Goal: Information Seeking & Learning: Check status

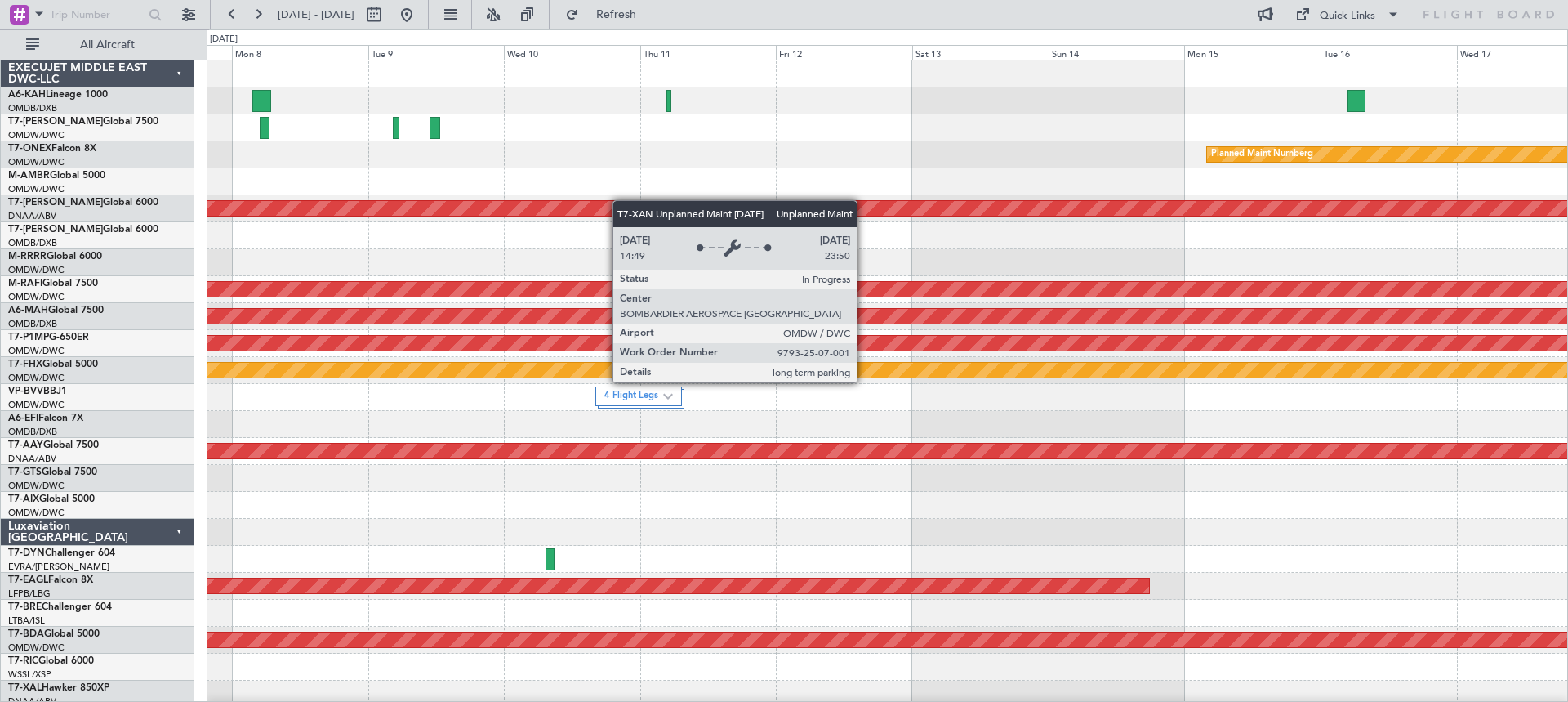
click at [588, 202] on div "Planned Maint Dubai (Al Maktoum Intl) Planned Maint Nurnberg Unplanned Maint [G…" at bounding box center [887, 667] width 1360 height 1213
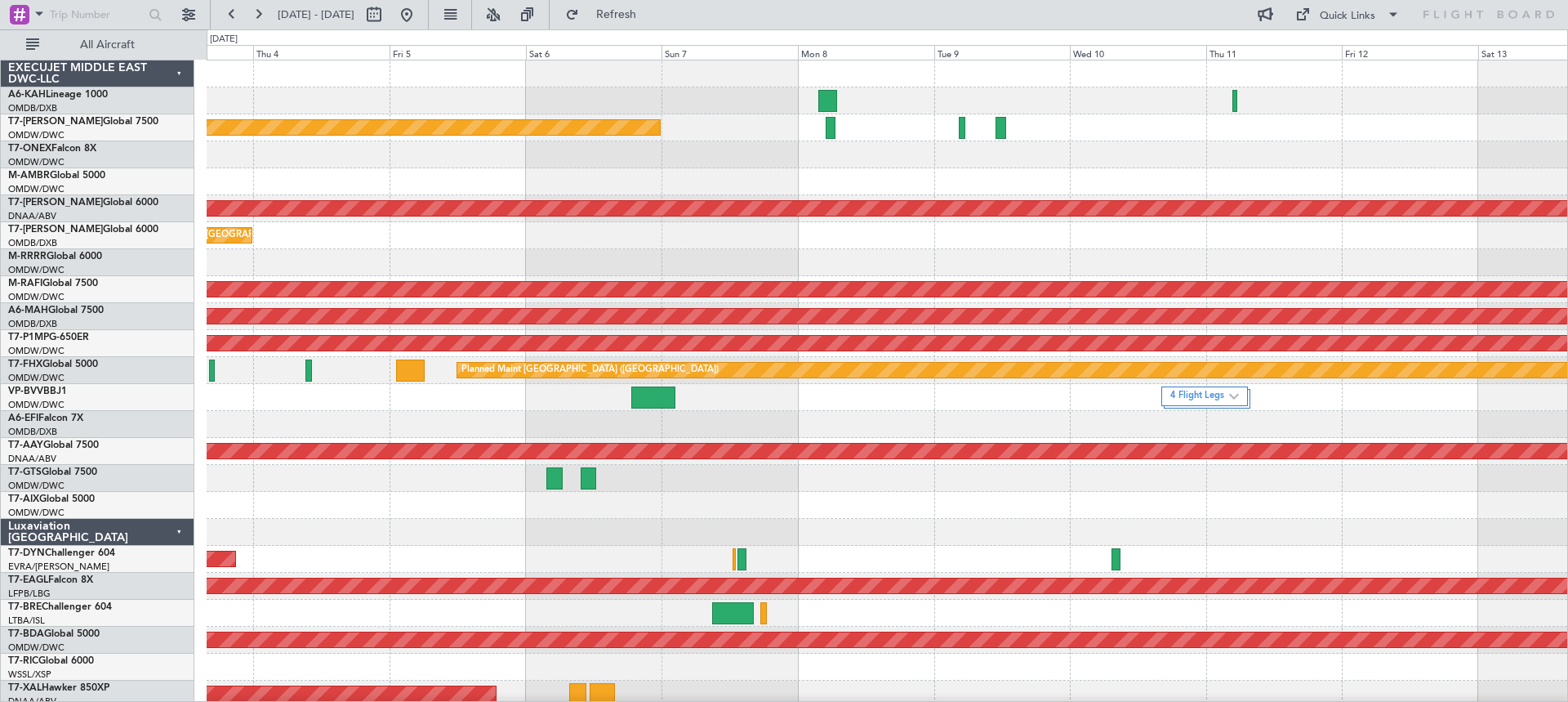
click at [1148, 156] on div "Planned Maint Nurnberg" at bounding box center [887, 155] width 1360 height 27
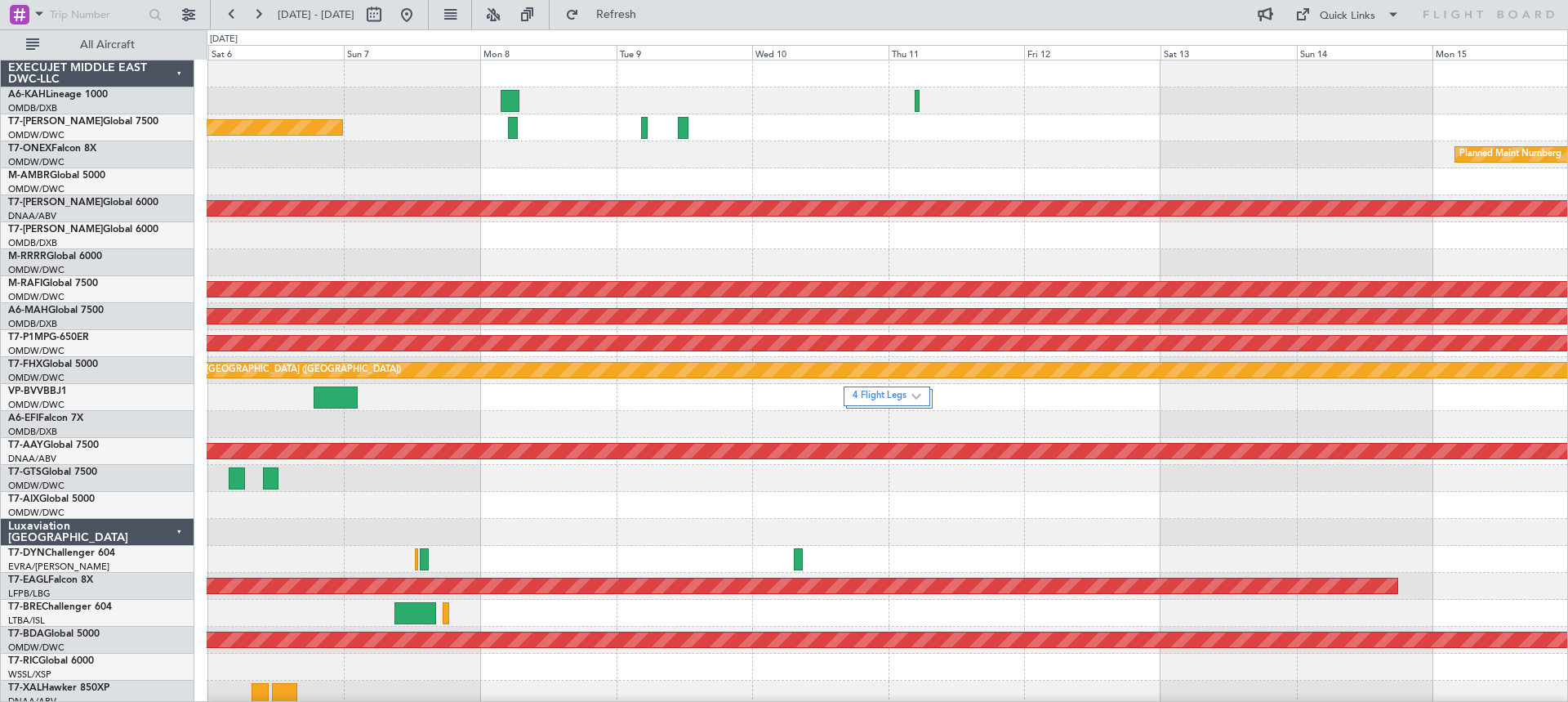
click at [852, 181] on div "Planned Maint Dubai (Al Maktoum Intl) Planned Maint Nurnberg Unplanned Maint [G…" at bounding box center [887, 667] width 1360 height 1213
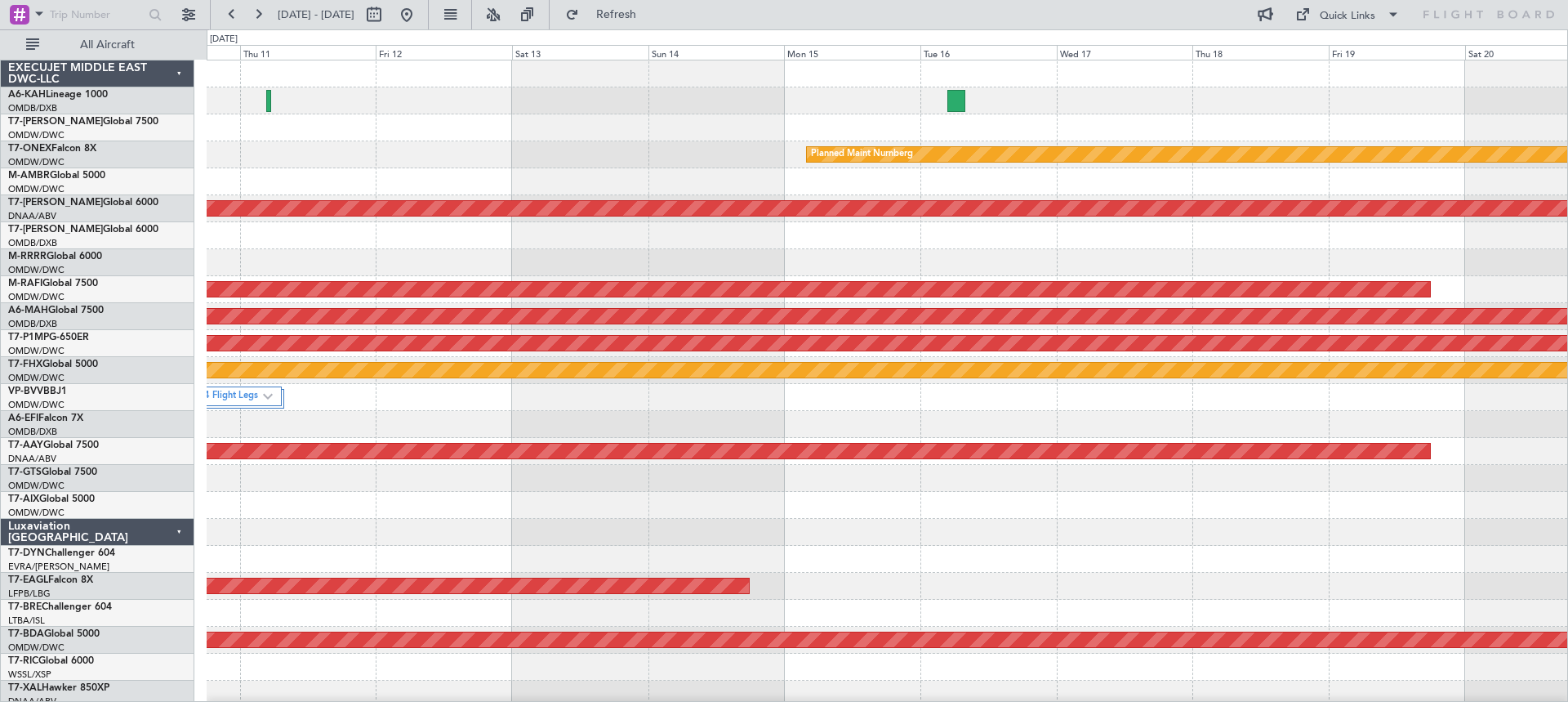
click at [552, 147] on div "Planned Maint Nurnberg Unplanned Maint [GEOGRAPHIC_DATA] (Al Maktoum Intl) Plan…" at bounding box center [887, 667] width 1360 height 1213
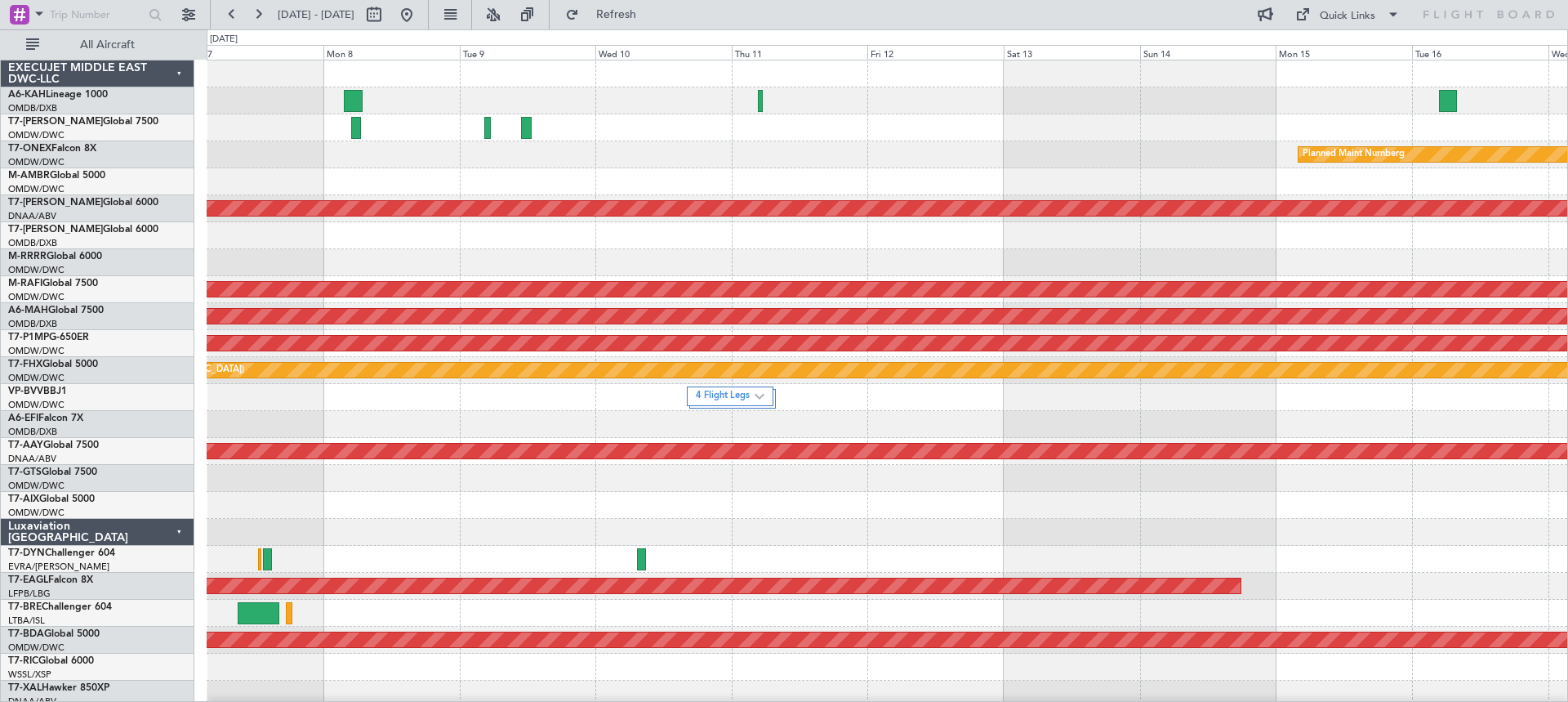
click at [975, 182] on div "Planned Maint Dubai (Al Maktoum Intl) Planned Maint Nurnberg Unplanned Maint [G…" at bounding box center [887, 667] width 1360 height 1213
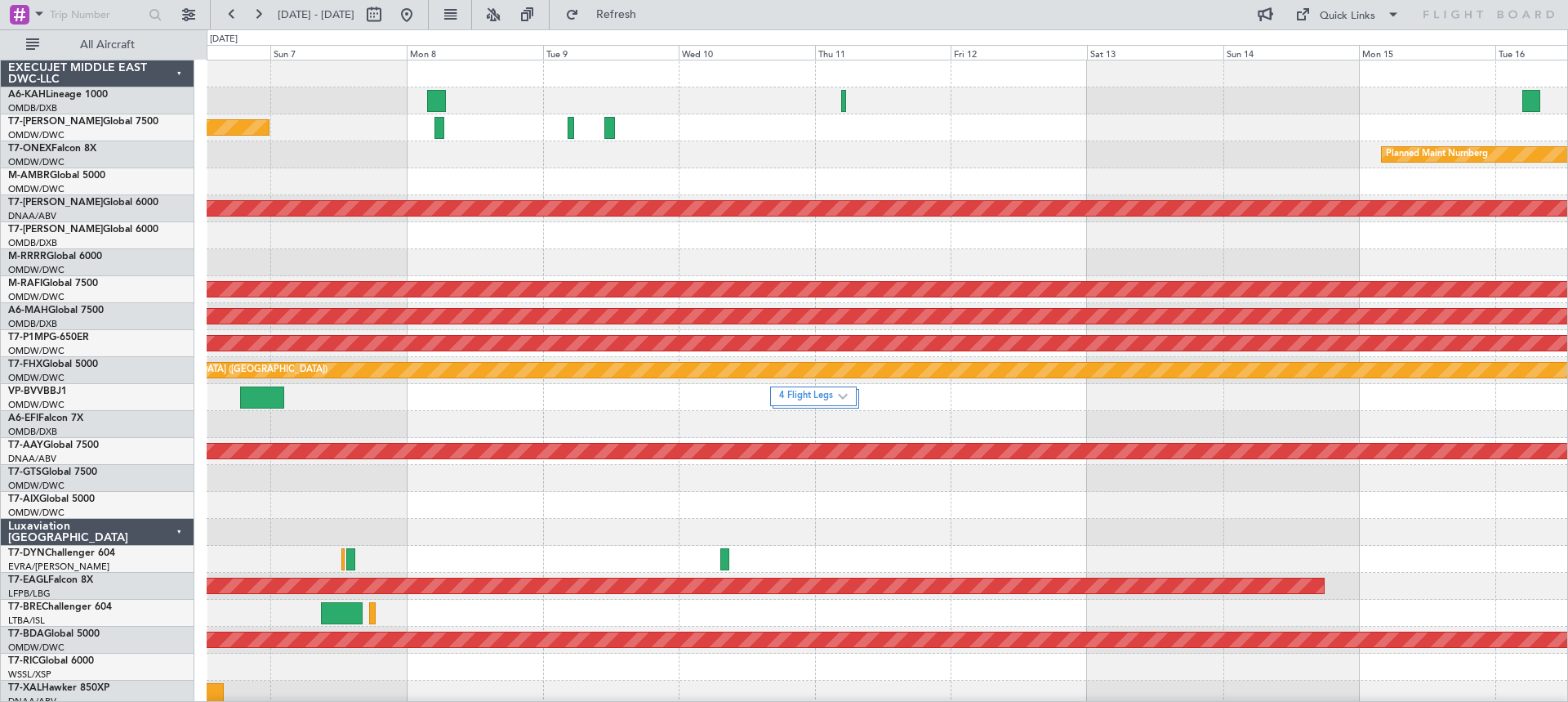
click at [689, 147] on div "Planned Maint Dubai (Al Maktoum Intl) Planned Maint Nurnberg Unplanned Maint [G…" at bounding box center [887, 667] width 1360 height 1213
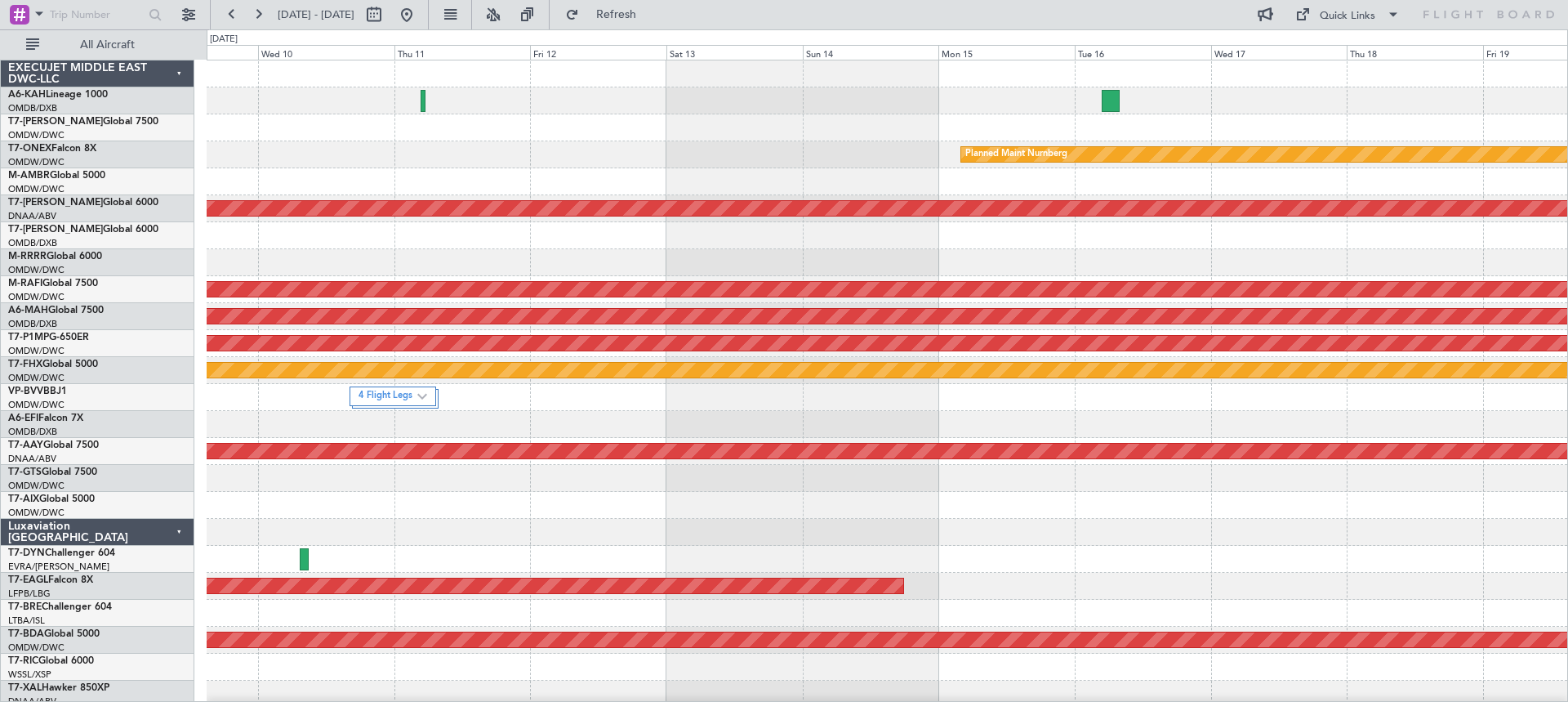
click at [500, 158] on div "Planned Maint Nurnberg Unplanned Maint [GEOGRAPHIC_DATA] (Al Maktoum Intl) Plan…" at bounding box center [887, 667] width 1360 height 1213
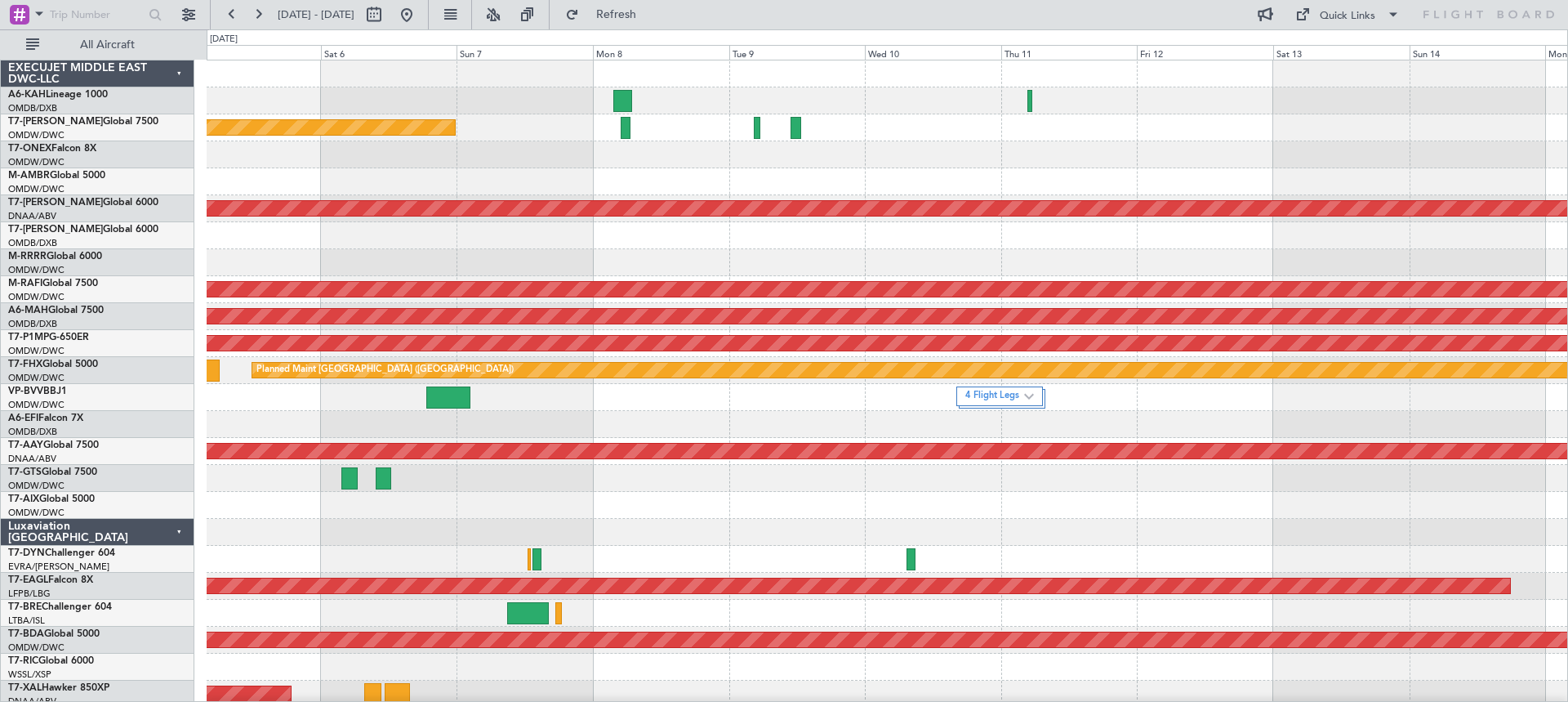
click at [938, 193] on div at bounding box center [887, 182] width 1360 height 27
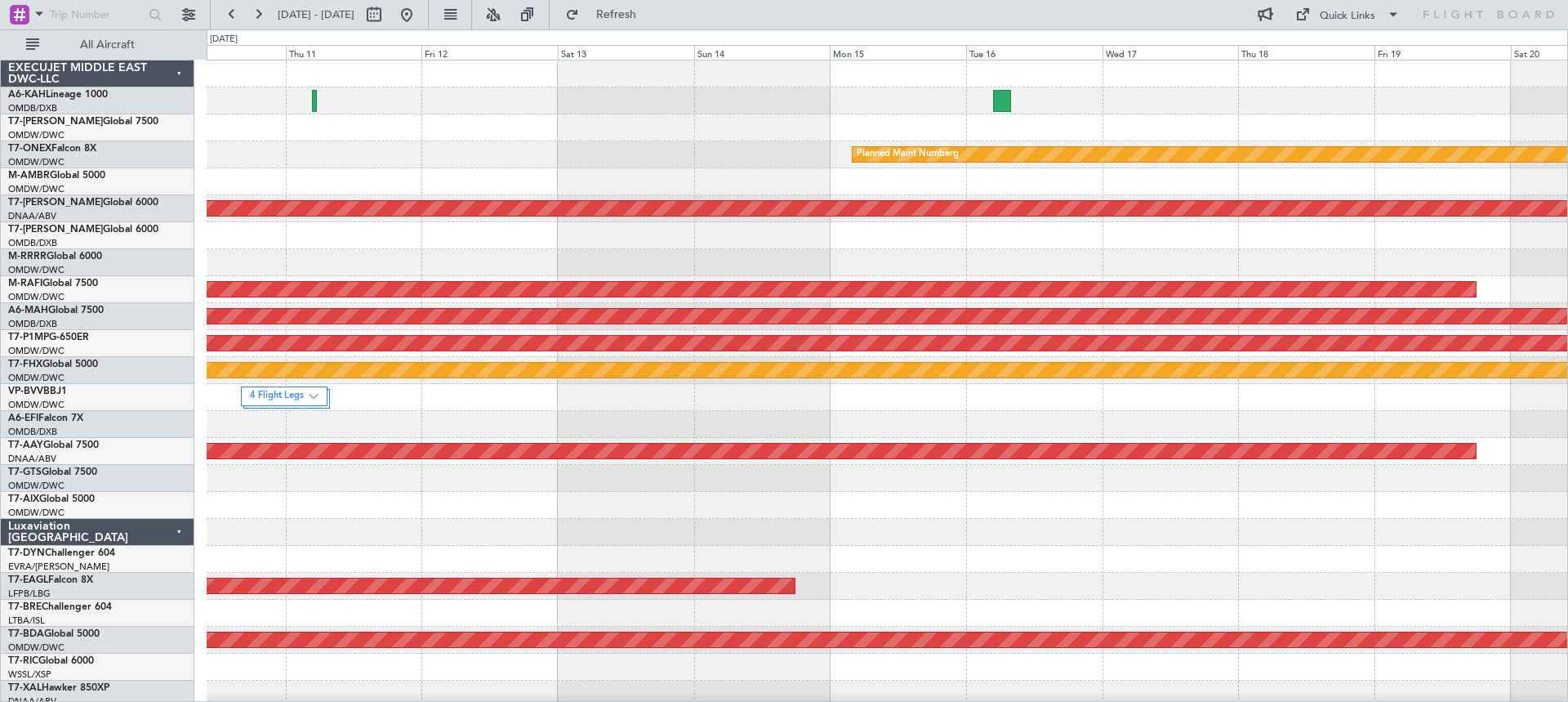
click at [373, 217] on div "Planned Maint Nurnberg Unplanned Maint [GEOGRAPHIC_DATA] (Al Maktoum Intl) Plan…" at bounding box center [887, 667] width 1360 height 1213
